Goal: Task Accomplishment & Management: Use online tool/utility

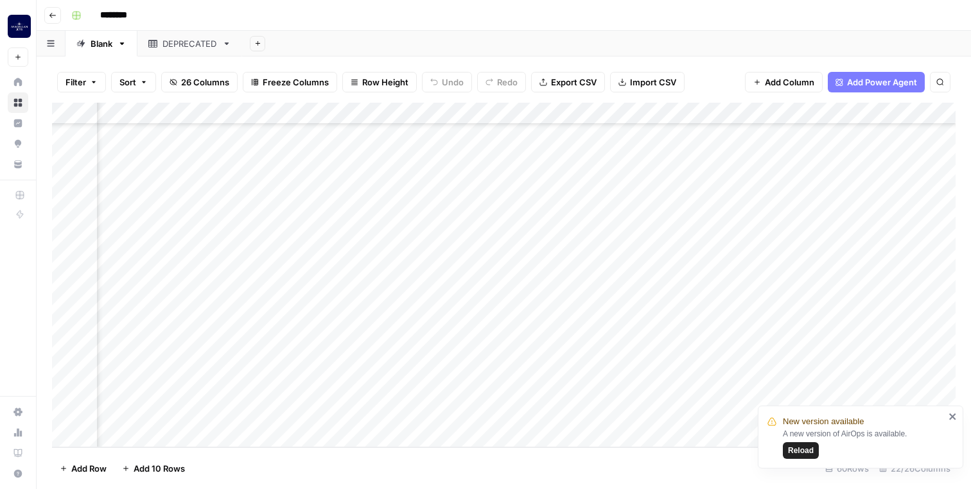
scroll to position [1007, 283]
click at [952, 416] on icon "close" at bounding box center [952, 417] width 6 height 6
click at [219, 440] on div "Add Column" at bounding box center [503, 275] width 903 height 345
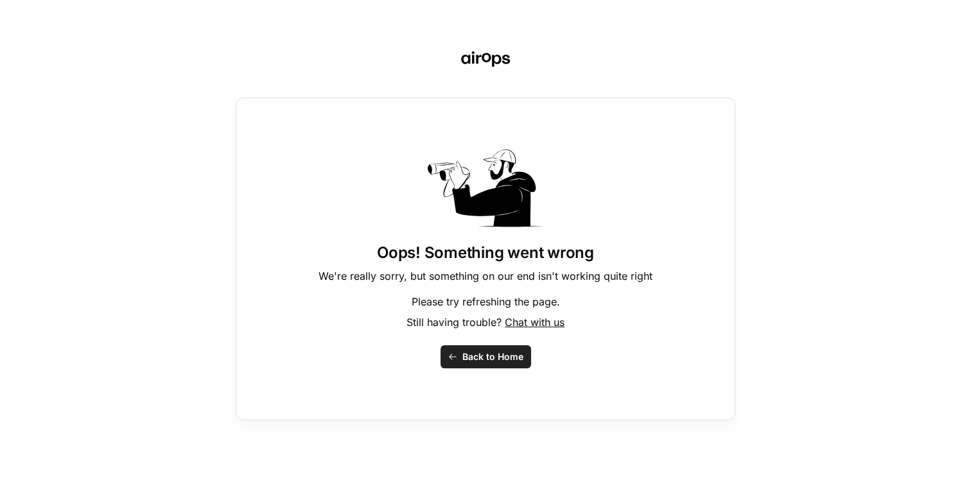
click at [503, 360] on span "Back to Home" at bounding box center [492, 357] width 61 height 13
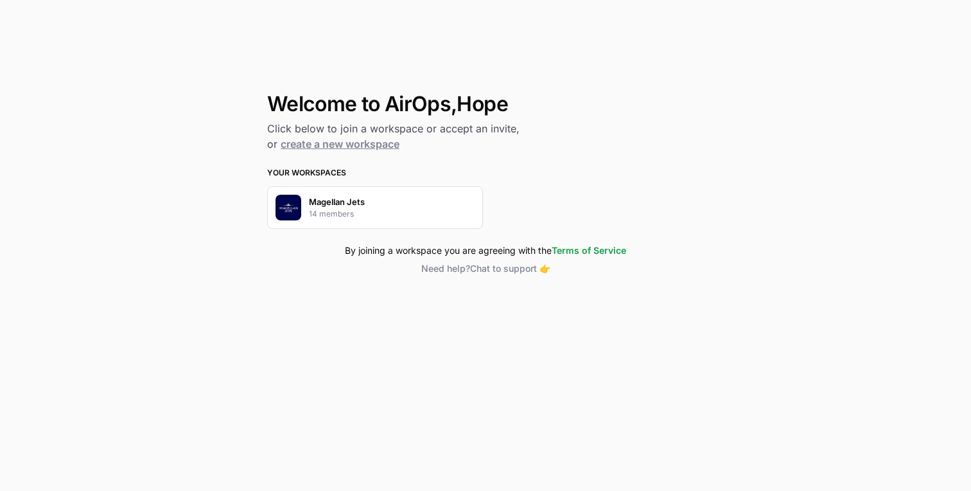
click at [415, 208] on div "Magellan Jets 14 members" at bounding box center [375, 207] width 216 height 42
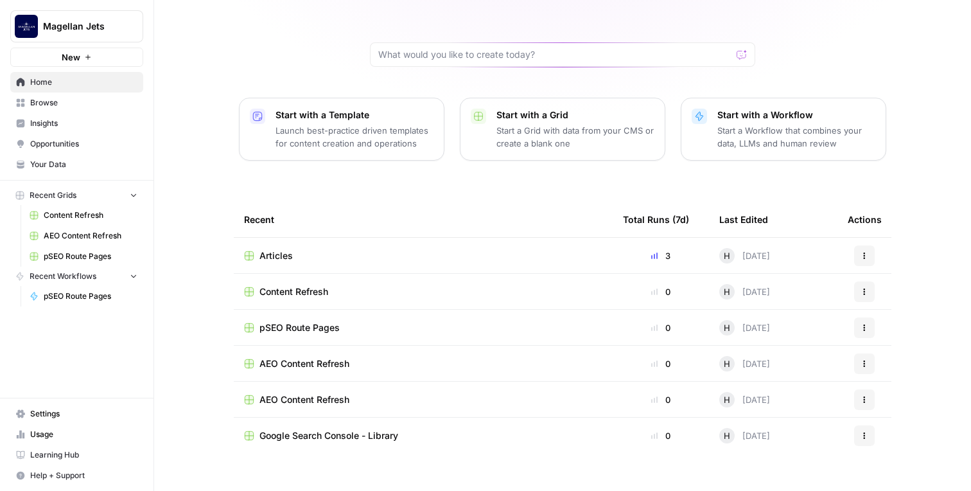
scroll to position [100, 0]
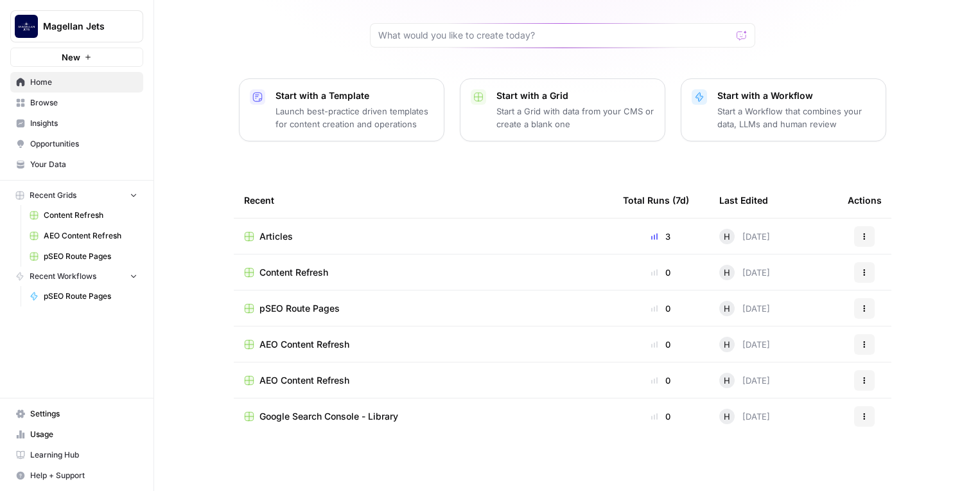
click at [295, 234] on div "Articles" at bounding box center [423, 236] width 358 height 13
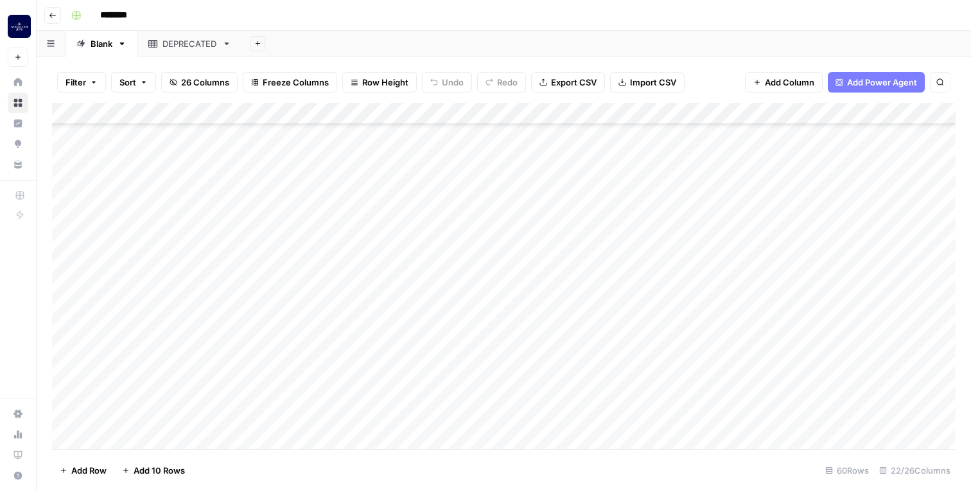
scroll to position [1006, 0]
click at [184, 431] on div "Add Column" at bounding box center [503, 276] width 903 height 346
type textarea "**********"
click at [402, 417] on div "Add Column" at bounding box center [503, 276] width 903 height 346
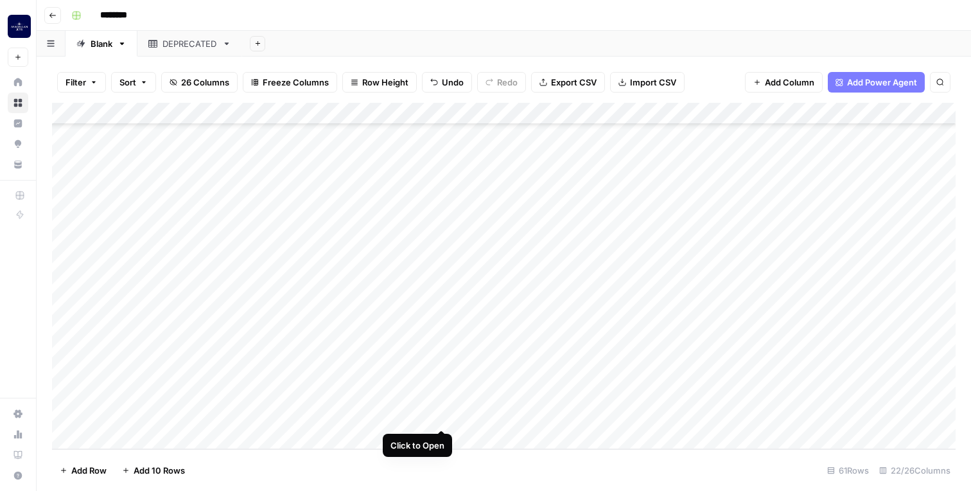
click at [439, 416] on div "Add Column" at bounding box center [503, 276] width 903 height 346
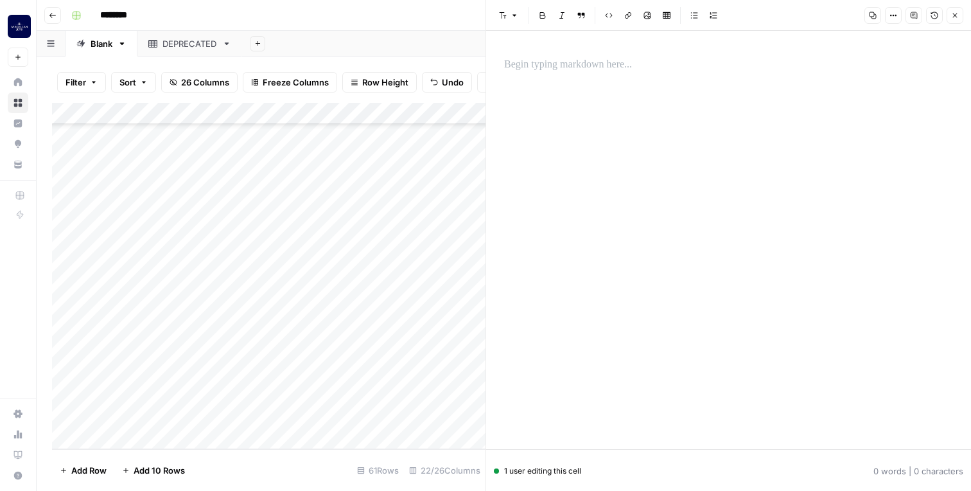
click at [631, 69] on p at bounding box center [728, 65] width 449 height 17
click at [955, 15] on icon "button" at bounding box center [955, 15] width 4 height 4
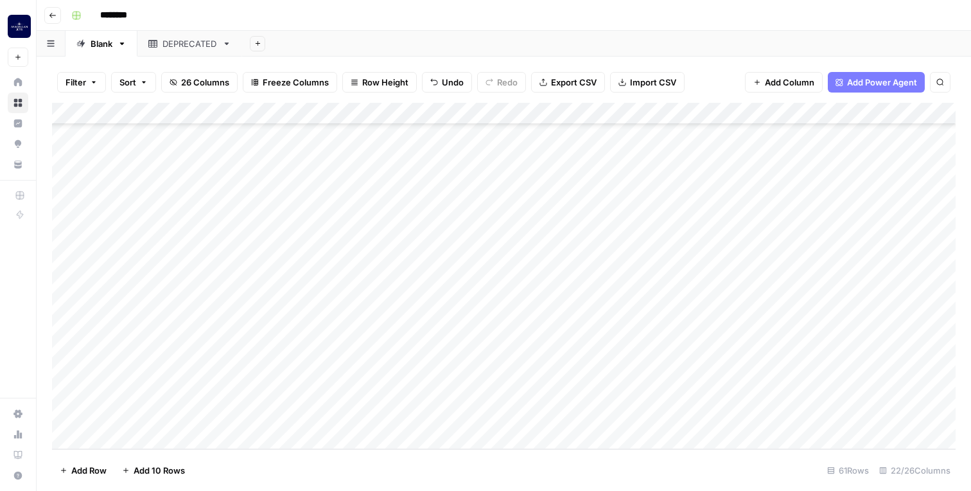
click at [510, 416] on div "Add Column" at bounding box center [503, 276] width 903 height 346
click at [429, 416] on div "Add Column" at bounding box center [503, 276] width 903 height 346
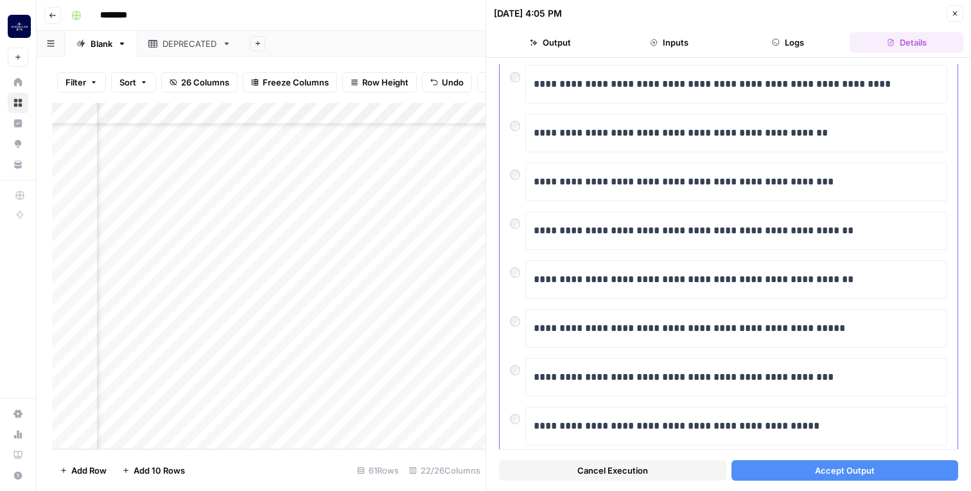
scroll to position [154, 0]
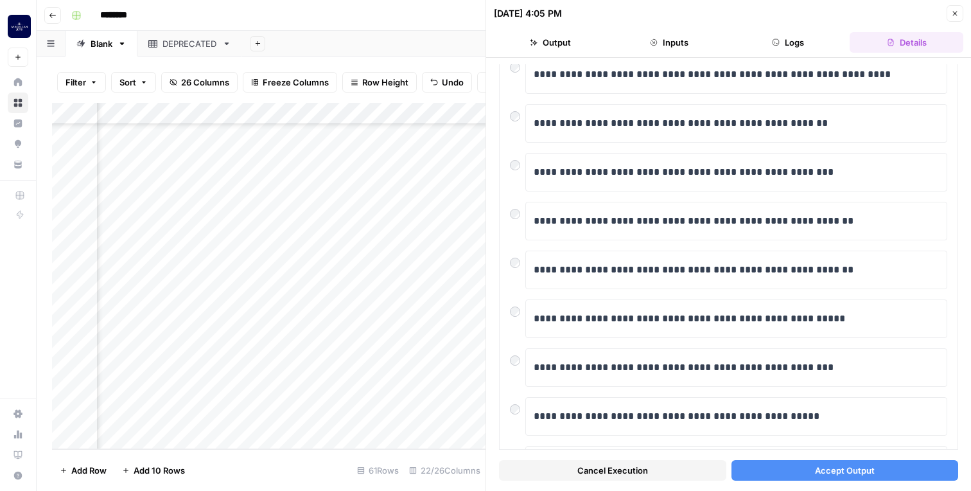
click at [857, 467] on span "Accept Output" at bounding box center [845, 470] width 60 height 13
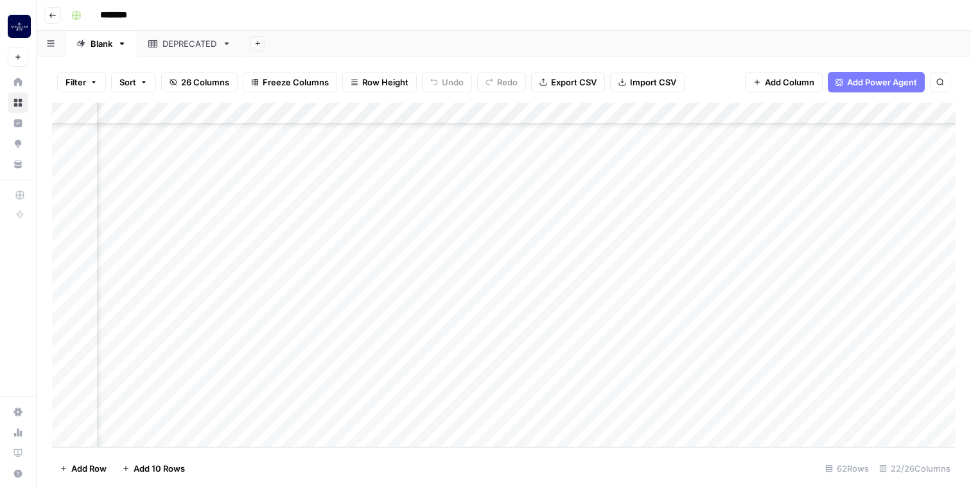
scroll to position [1051, 1023]
click at [603, 394] on div "Add Column" at bounding box center [503, 275] width 903 height 345
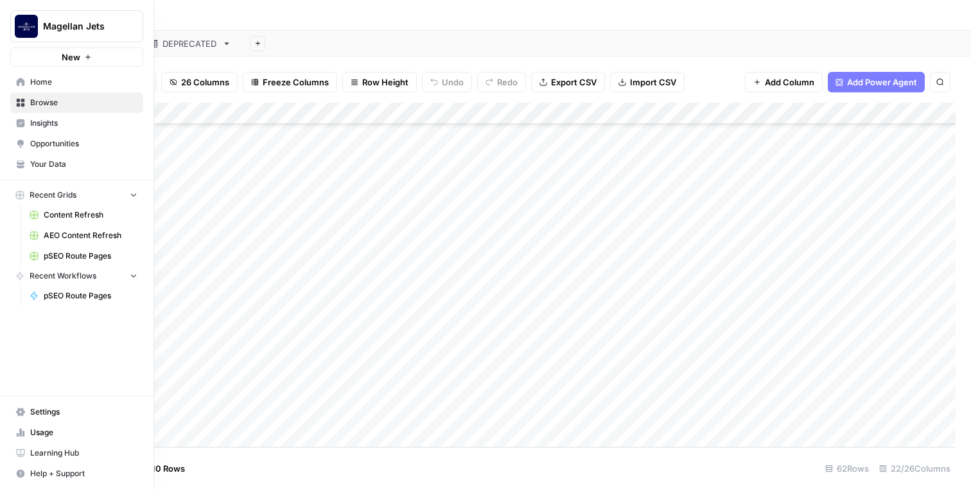
click at [43, 128] on span "Insights" at bounding box center [83, 124] width 107 height 12
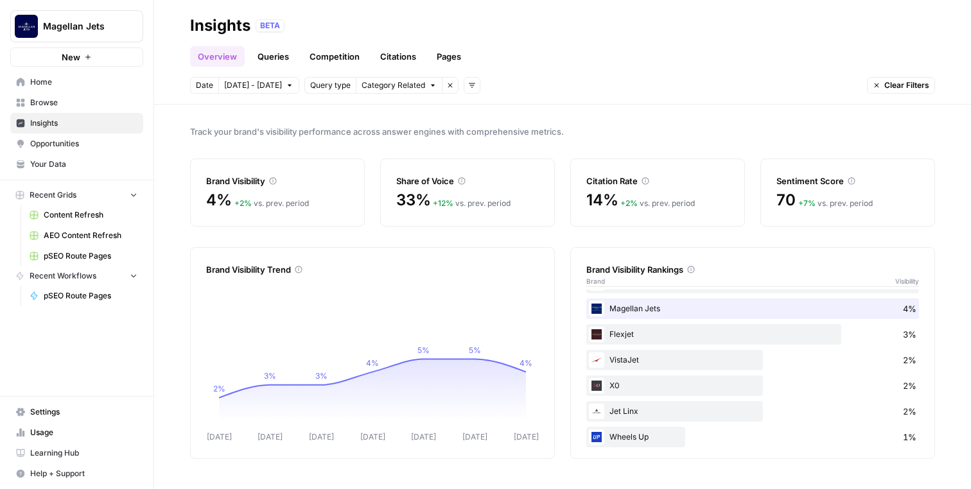
scroll to position [24, 0]
click at [101, 152] on link "Opportunities" at bounding box center [76, 144] width 133 height 21
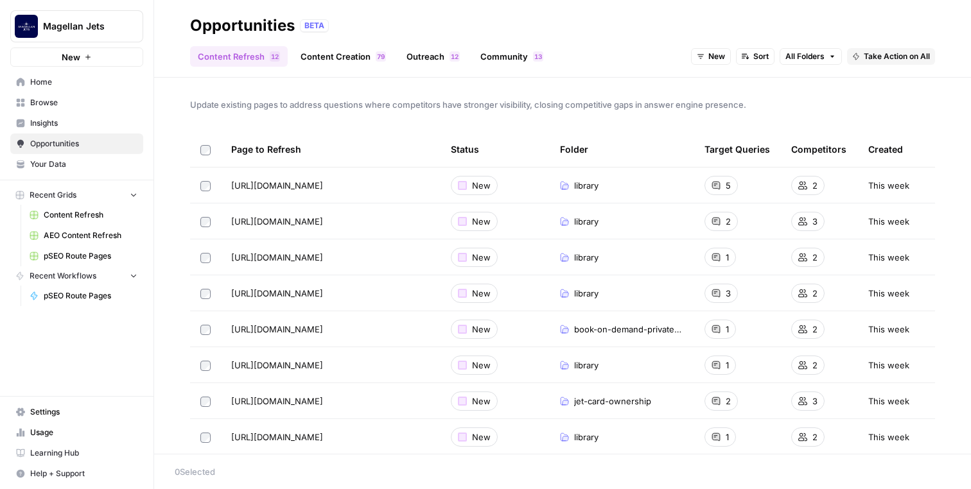
scroll to position [166, 0]
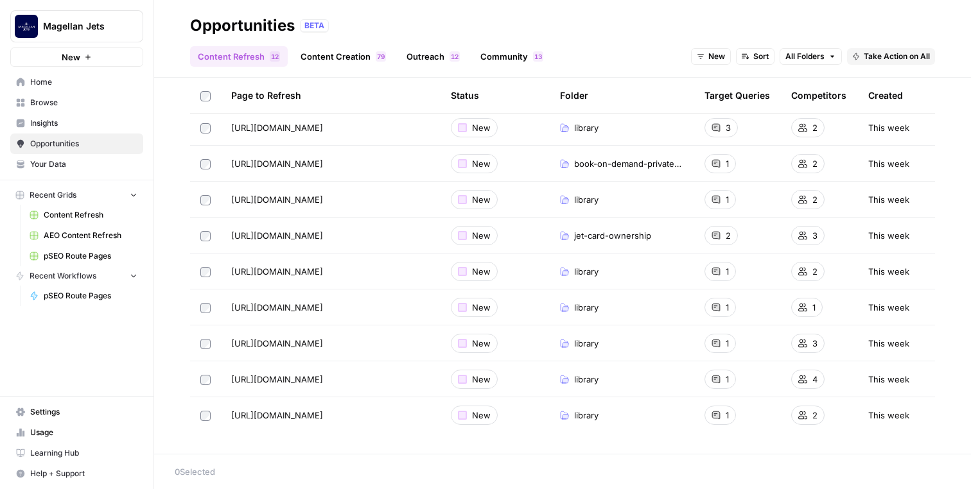
click at [340, 57] on link "Content Creation 9 7" at bounding box center [343, 56] width 101 height 21
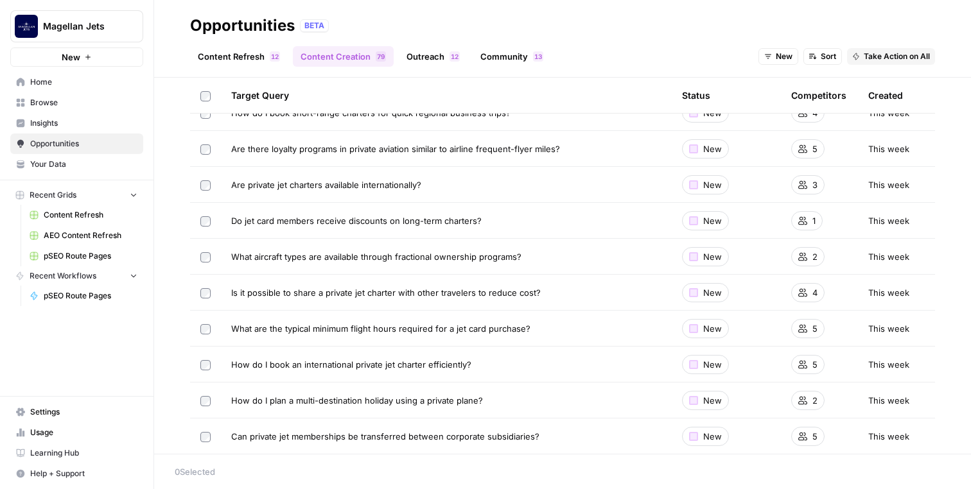
scroll to position [369, 0]
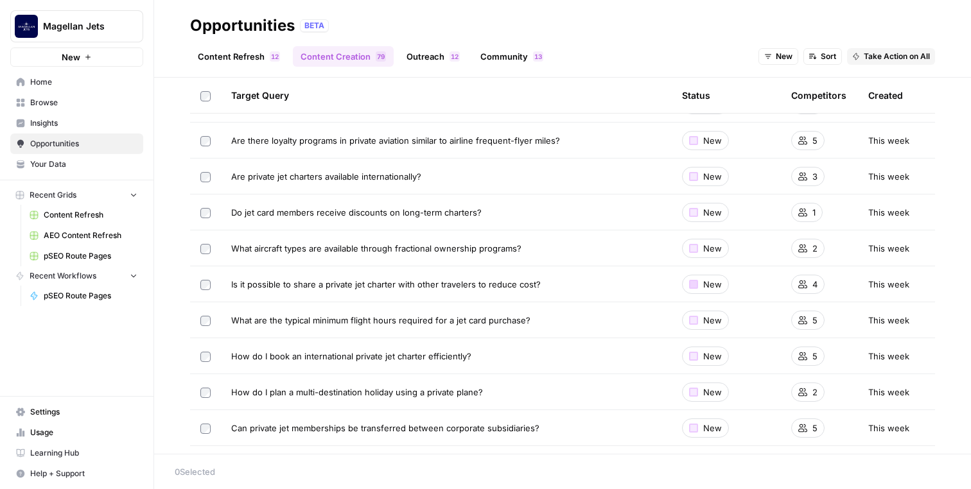
click at [695, 284] on div at bounding box center [693, 284] width 9 height 9
click at [695, 285] on div at bounding box center [693, 284] width 9 height 9
click at [532, 283] on span "Is it possible to share a private jet charter with other travelers to reduce co…" at bounding box center [385, 284] width 309 height 13
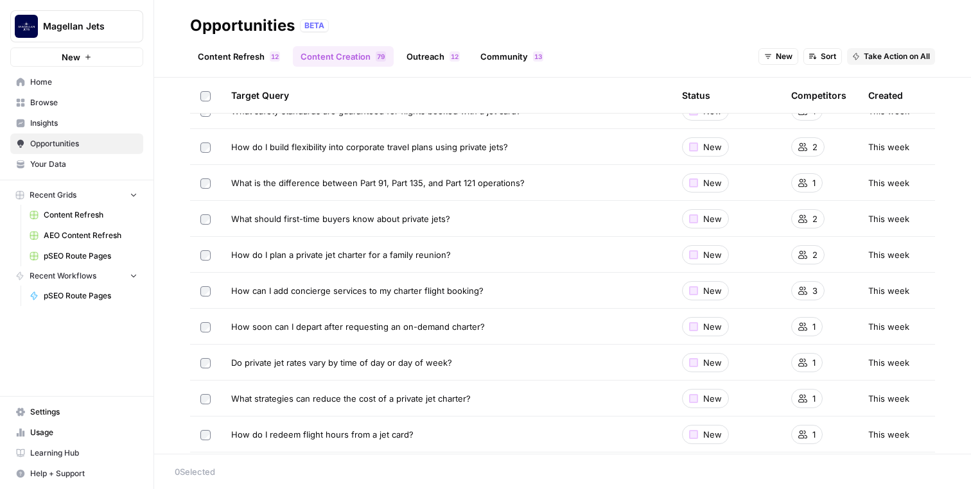
scroll to position [1919, 0]
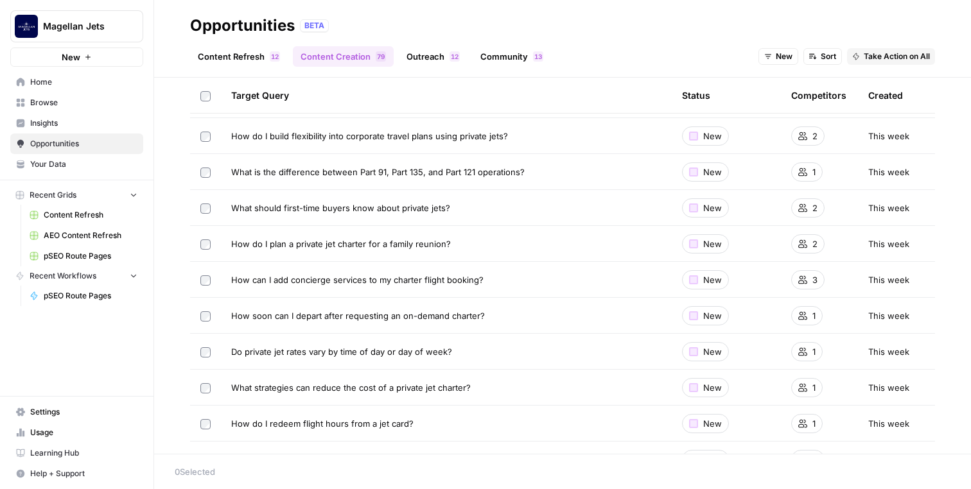
click at [70, 83] on span "Home" at bounding box center [83, 82] width 107 height 12
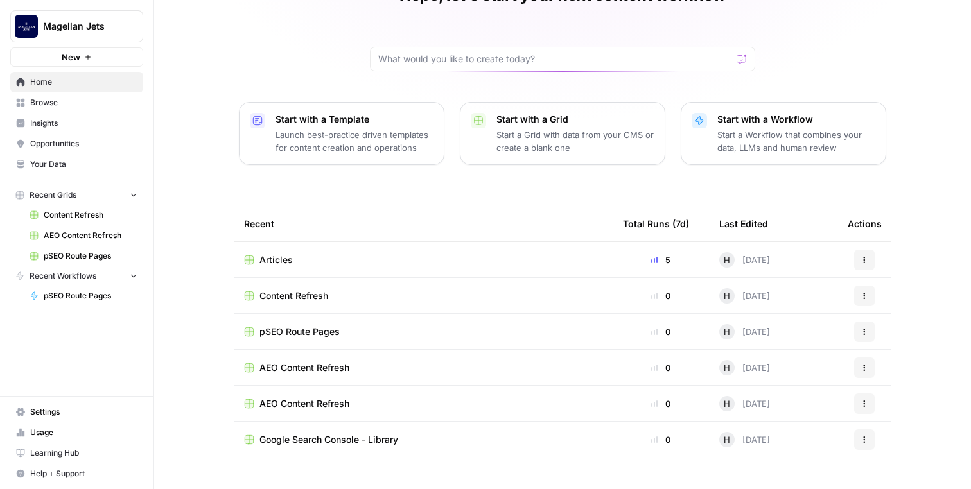
scroll to position [101, 0]
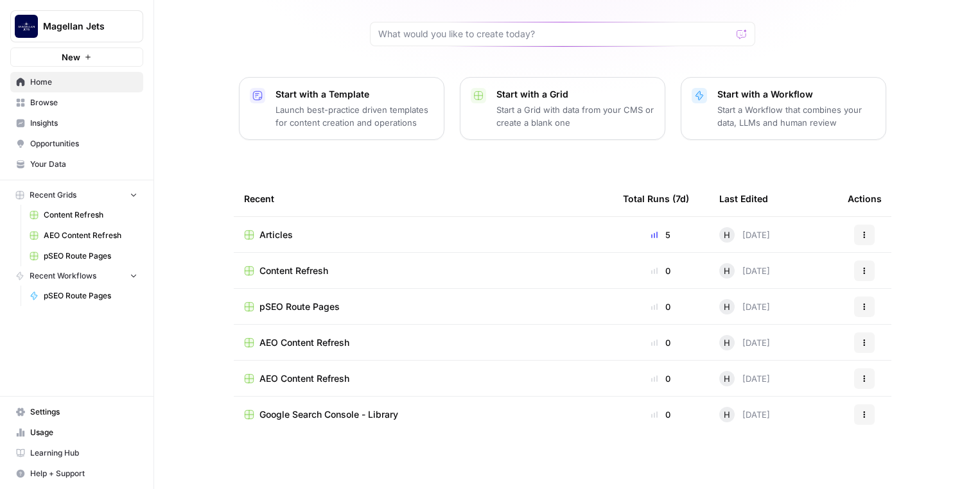
click at [270, 233] on span "Articles" at bounding box center [275, 235] width 33 height 13
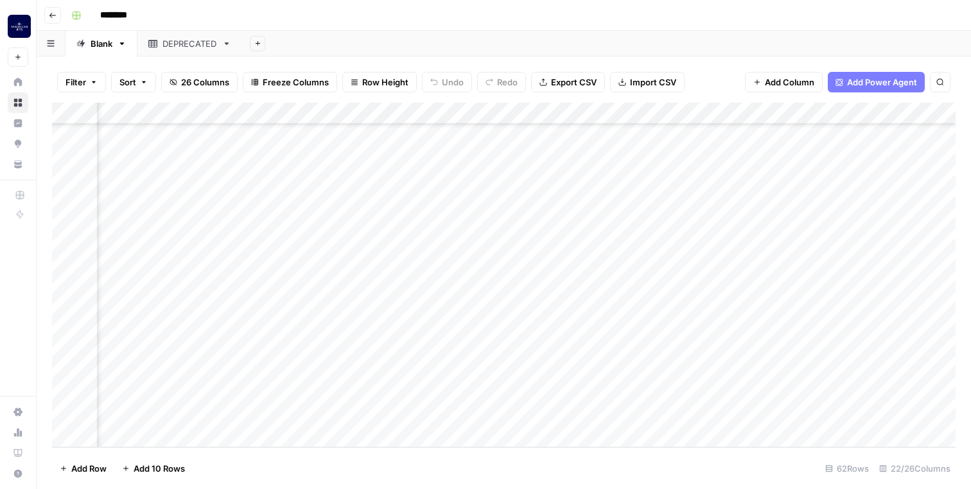
scroll to position [1051, 1574]
click at [467, 394] on div "Add Column" at bounding box center [503, 275] width 903 height 345
click at [509, 389] on div "Add Column" at bounding box center [503, 275] width 903 height 345
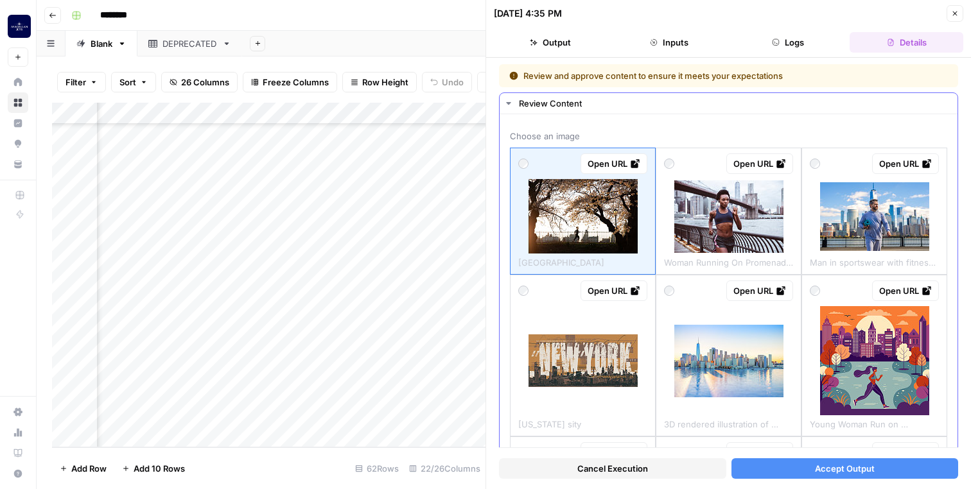
click at [584, 213] on img at bounding box center [582, 216] width 109 height 74
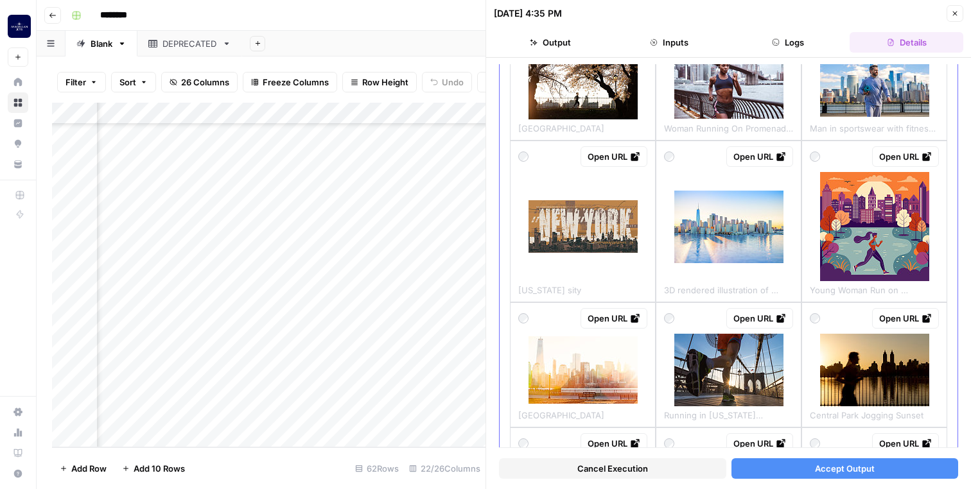
scroll to position [159, 0]
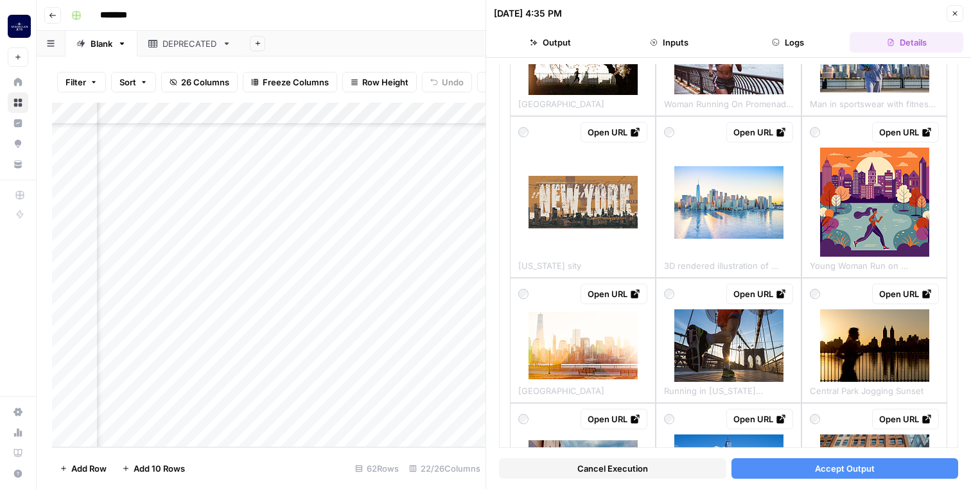
click at [833, 470] on span "Accept Output" at bounding box center [845, 468] width 60 height 13
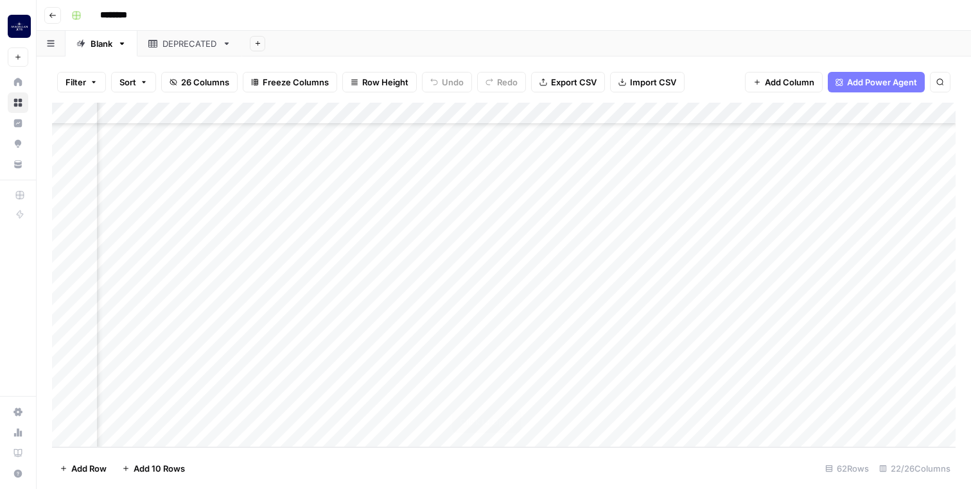
click at [507, 394] on div "Add Column" at bounding box center [503, 275] width 903 height 345
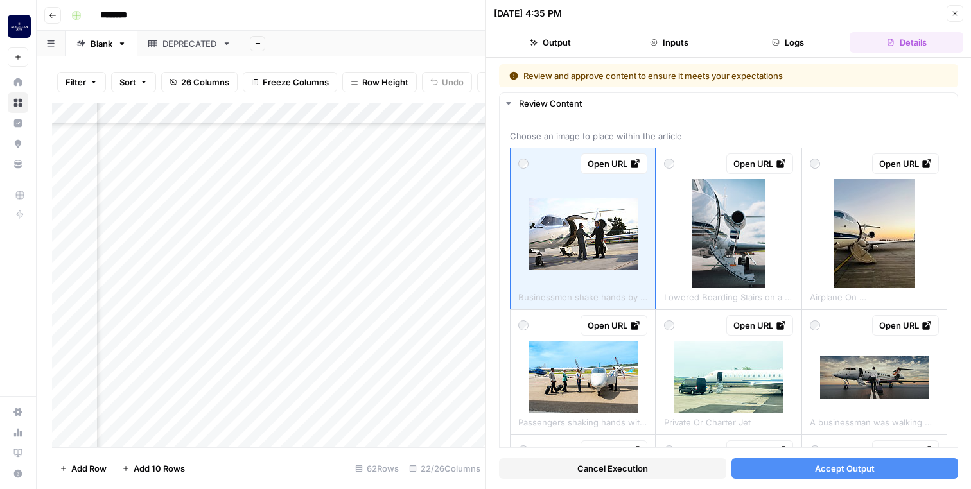
click at [841, 467] on span "Accept Output" at bounding box center [845, 468] width 60 height 13
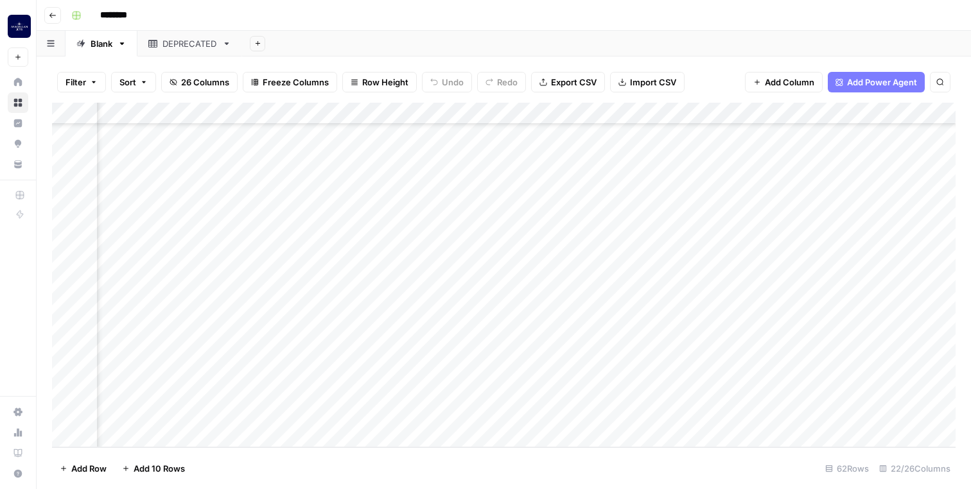
click at [515, 396] on div "Add Column" at bounding box center [503, 275] width 903 height 345
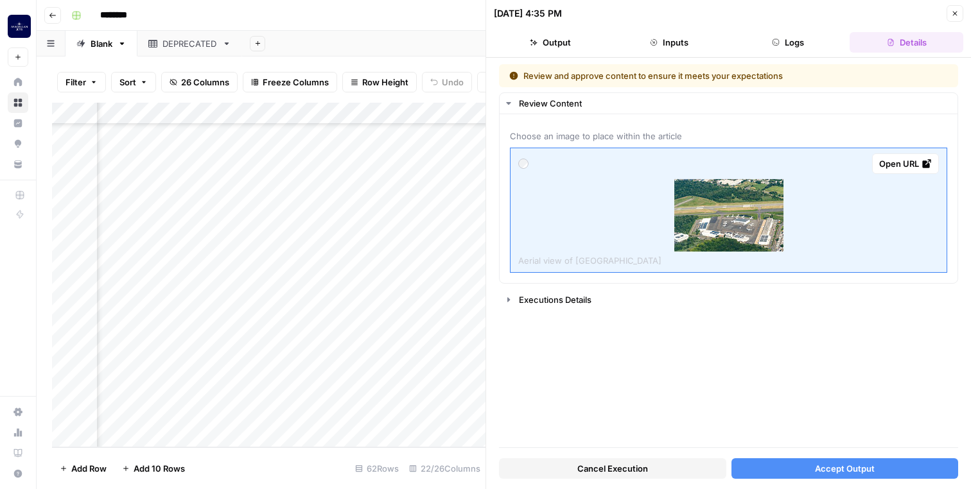
click at [855, 472] on span "Accept Output" at bounding box center [845, 468] width 60 height 13
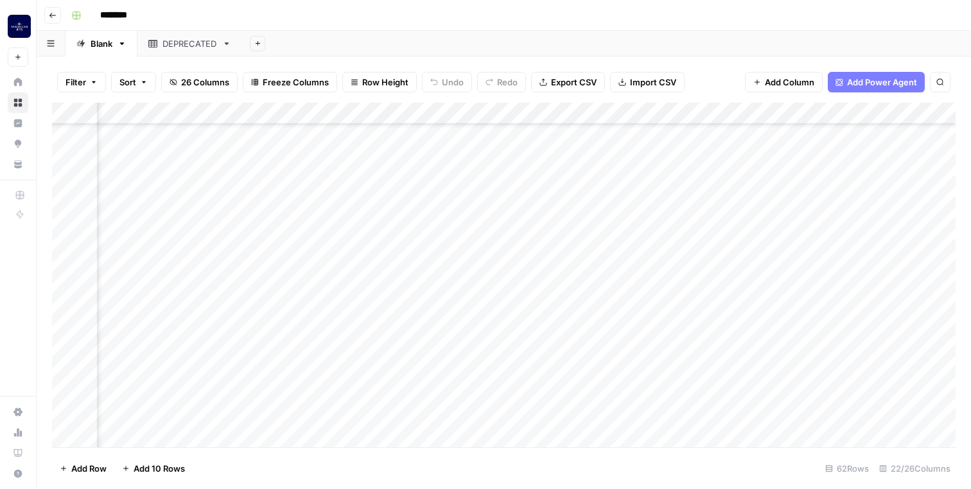
scroll to position [1050, 1913]
click at [746, 396] on div "Add Column" at bounding box center [503, 275] width 903 height 345
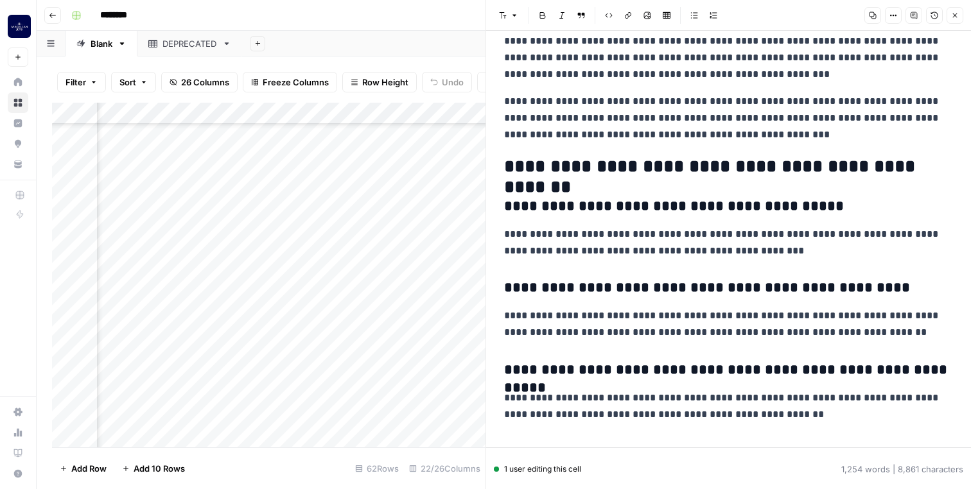
scroll to position [3083, 0]
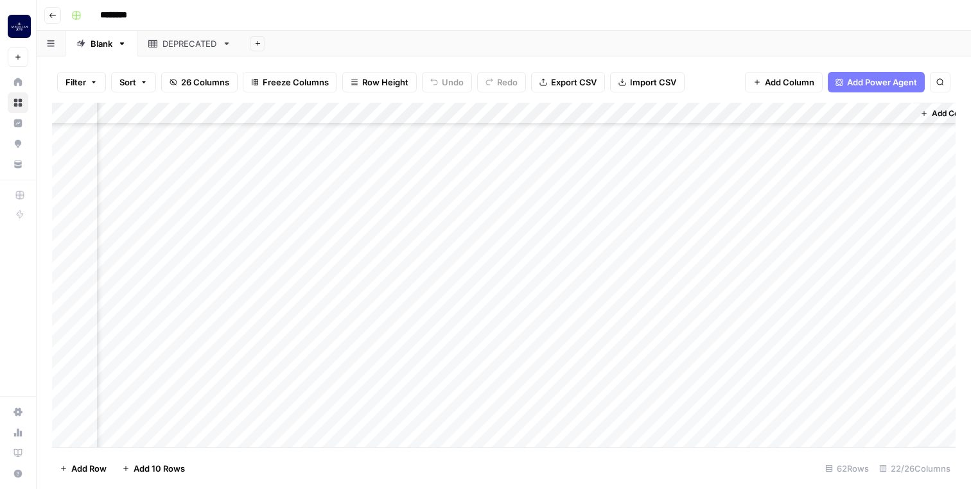
scroll to position [1050, 1983]
click at [680, 397] on div "Add Column" at bounding box center [503, 275] width 903 height 345
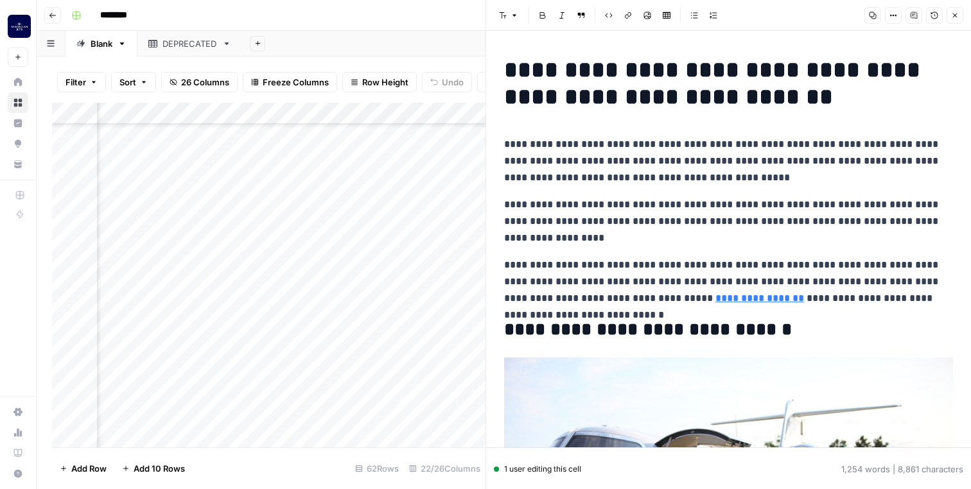
click at [550, 87] on h1 "**********" at bounding box center [728, 84] width 449 height 54
copy div "**********"
